Goal: Information Seeking & Learning: Find specific fact

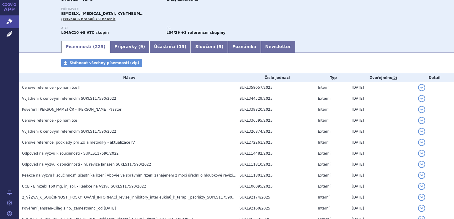
scroll to position [59, 0]
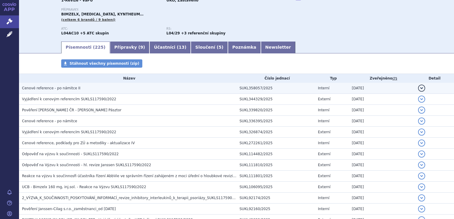
click at [65, 89] on span "Cenové reference - po námitce II" at bounding box center [51, 88] width 59 height 4
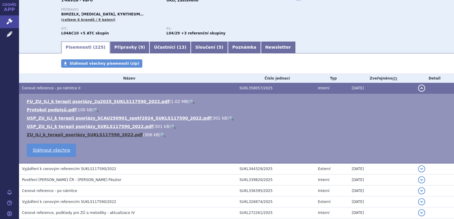
click at [74, 136] on link "ZU_ILi_k_terapii_psoriázy_SUKLS117590_2022.pdf" at bounding box center [85, 135] width 116 height 5
click at [81, 128] on link "USP_ZU_ILi_k terapii psoriázy_SUKLS117590_2022.pdf" at bounding box center [90, 126] width 126 height 5
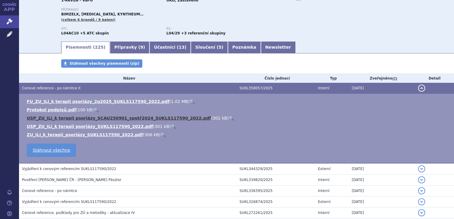
click at [104, 120] on link "USP_ZU_ILi_k terapii psoriázy_SCAU250901_spotř2024_SUKLS117590_2022.pdf" at bounding box center [119, 118] width 184 height 5
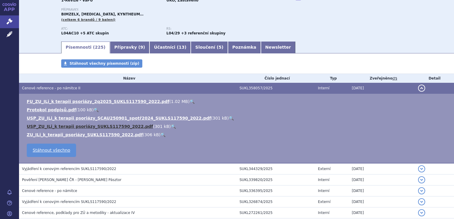
click at [106, 128] on link "USP_ZU_ILi_k terapii psoriázy_SUKLS117590_2022.pdf" at bounding box center [90, 126] width 126 height 5
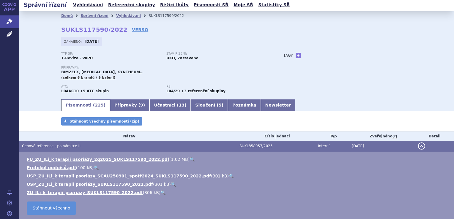
scroll to position [0, 0]
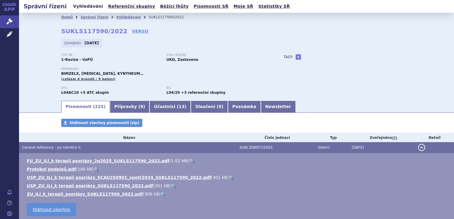
click at [87, 6] on link "Vyhledávání" at bounding box center [88, 6] width 34 height 8
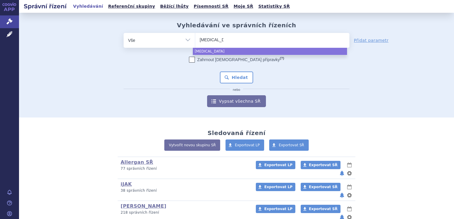
select select "[MEDICAL_DATA]"
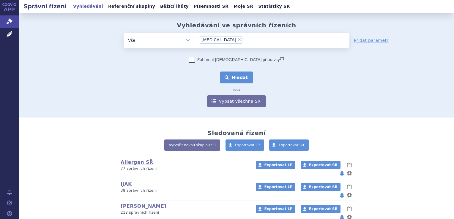
click at [235, 78] on button "Hledat" at bounding box center [237, 78] width 34 height 12
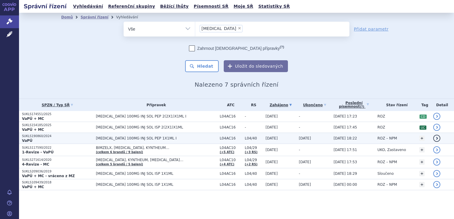
click at [37, 137] on p "SUKLS190860/2024" at bounding box center [57, 136] width 71 height 4
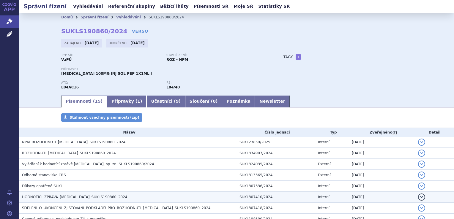
click at [66, 197] on span "HODNOTÍCÍ_ZPRÁVA_[MEDICAL_DATA]_SUKLS190860_2024" at bounding box center [75, 197] width 106 height 4
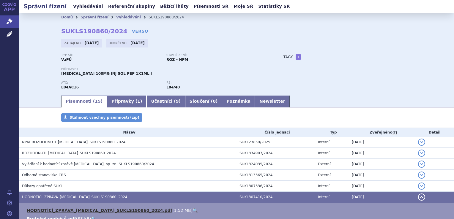
click at [73, 212] on link "HODNOTÍCÍ_ZPRÁVA_TREMFYA_SUKLS190860_2024.pdf" at bounding box center [100, 210] width 146 height 5
